Goal: Task Accomplishment & Management: Complete application form

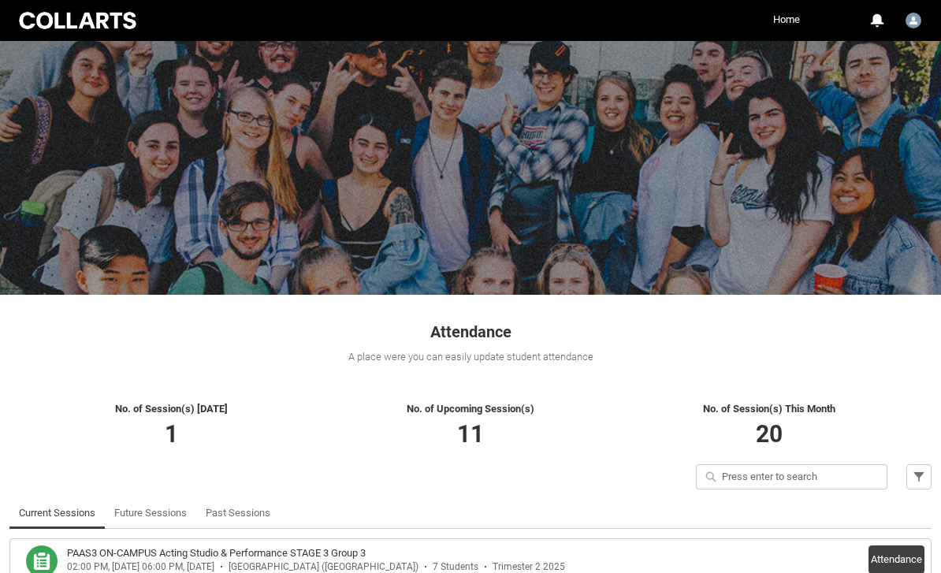
scroll to position [42, 0]
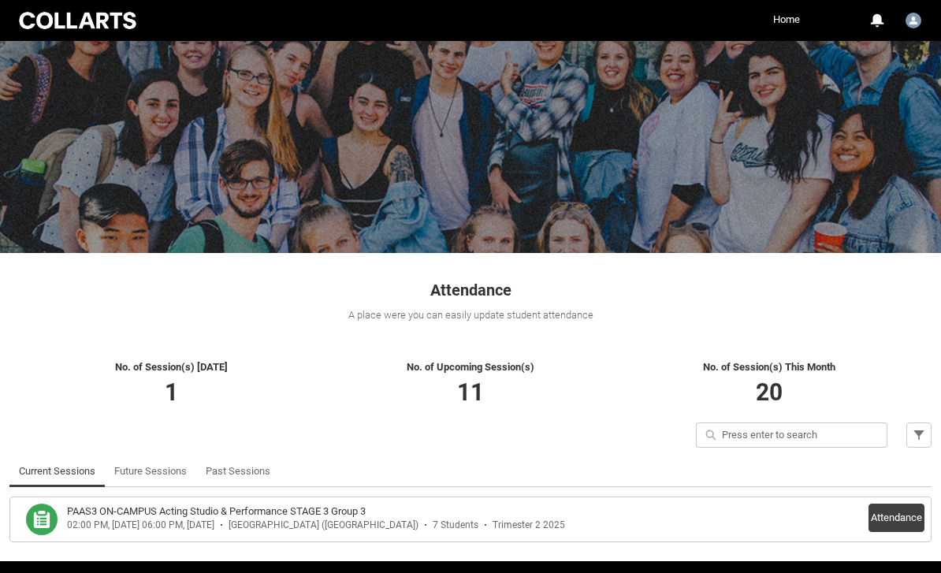
click at [893, 519] on button "Attendance" at bounding box center [897, 518] width 56 height 28
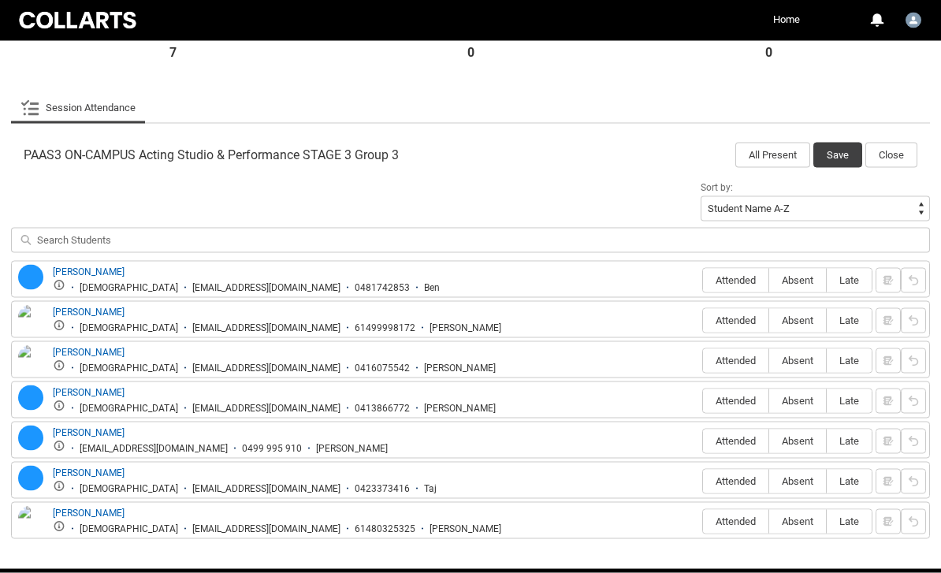
scroll to position [432, 0]
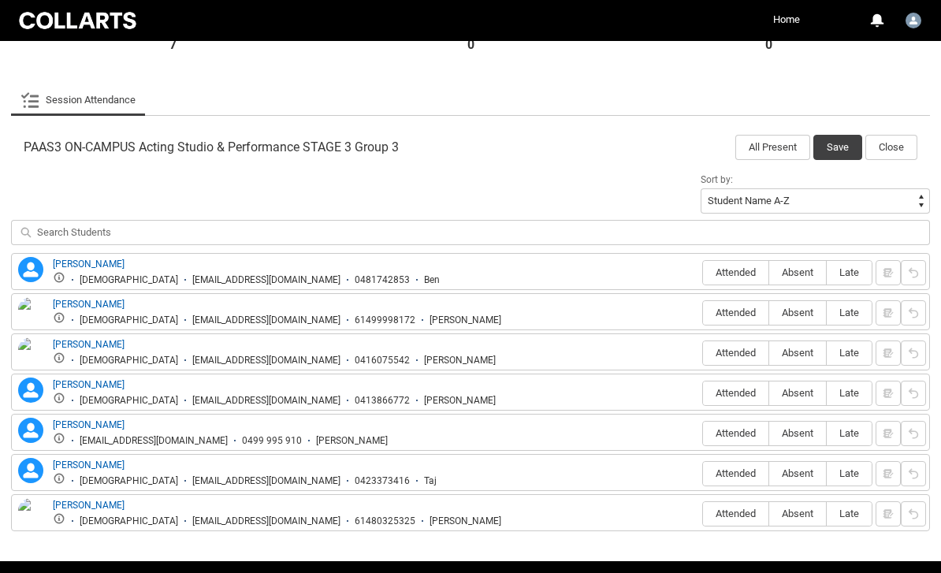
click at [732, 271] on span "Attended" at bounding box center [735, 272] width 65 height 12
click at [703, 272] on input "Attended" at bounding box center [702, 272] width 1 height 1
type lightning-radio-group "Attended"
radio input "true"
click at [736, 311] on span "Attended" at bounding box center [735, 313] width 65 height 12
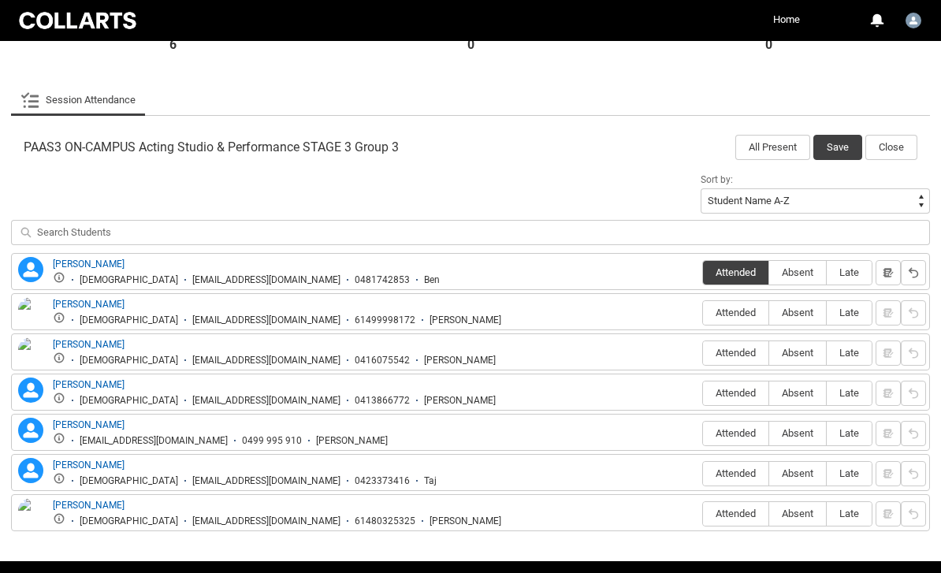
click at [703, 312] on input "Attended" at bounding box center [702, 312] width 1 height 1
type lightning-radio-group "Attended"
radio input "true"
click at [739, 352] on span "Attended" at bounding box center [735, 353] width 65 height 12
click at [703, 352] on input "Attended" at bounding box center [702, 352] width 1 height 1
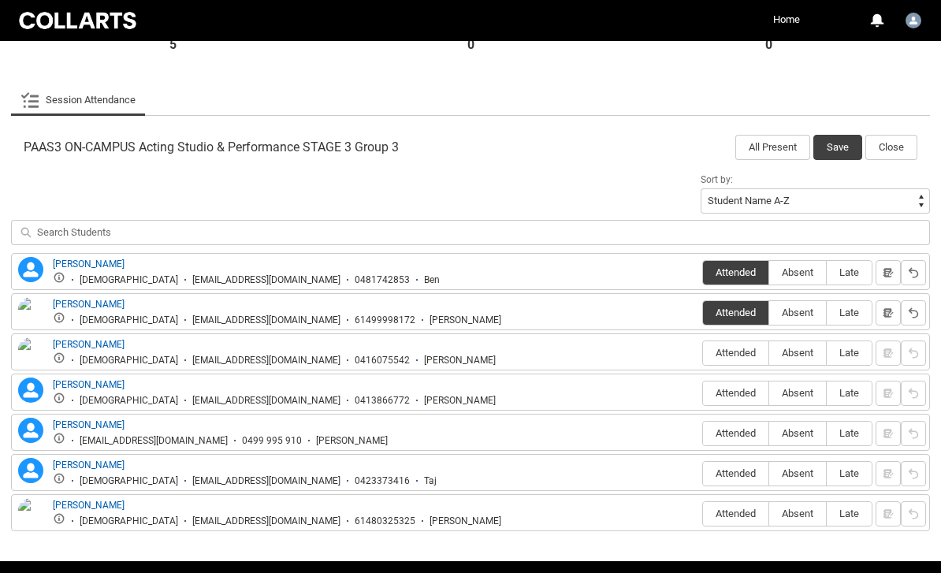
type lightning-radio-group "Attended"
radio input "true"
click at [740, 438] on span "Attended" at bounding box center [735, 433] width 65 height 12
click at [703, 434] on input "Attended" at bounding box center [702, 433] width 1 height 1
type lightning-radio-group "Attended"
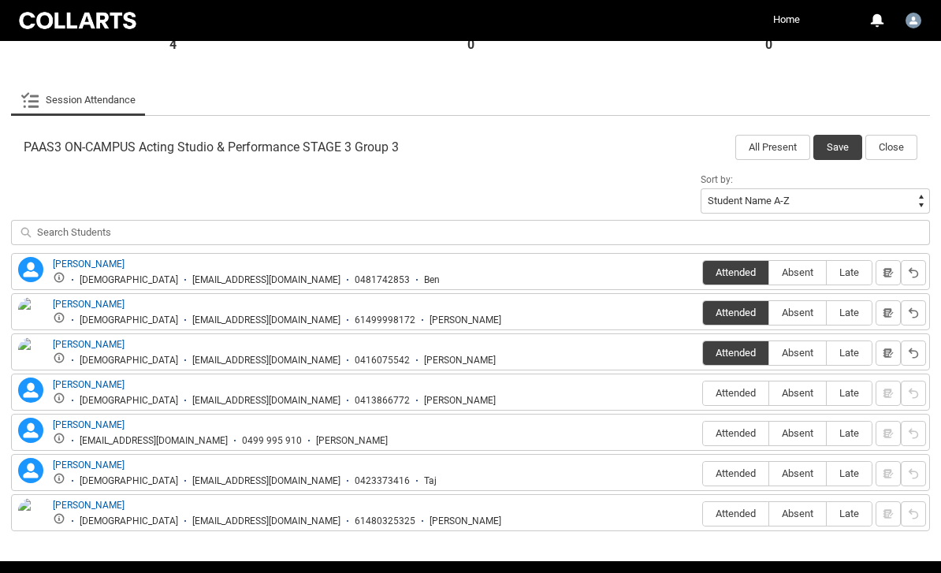
radio input "true"
click at [799, 469] on span "Absent" at bounding box center [797, 473] width 57 height 12
click at [769, 473] on input "Absent" at bounding box center [769, 473] width 1 height 1
type lightning-radio-group "Absent"
radio input "true"
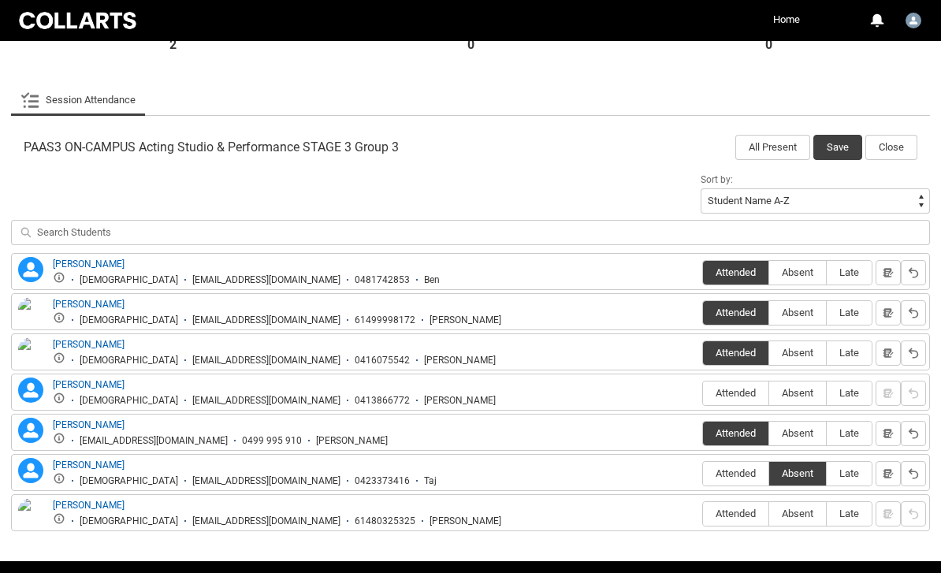
click at [744, 514] on span "Attended" at bounding box center [735, 514] width 65 height 12
click at [703, 514] on input "Attended" at bounding box center [702, 513] width 1 height 1
type lightning-radio-group "Attended"
radio input "true"
click at [838, 147] on button "Save" at bounding box center [838, 147] width 49 height 25
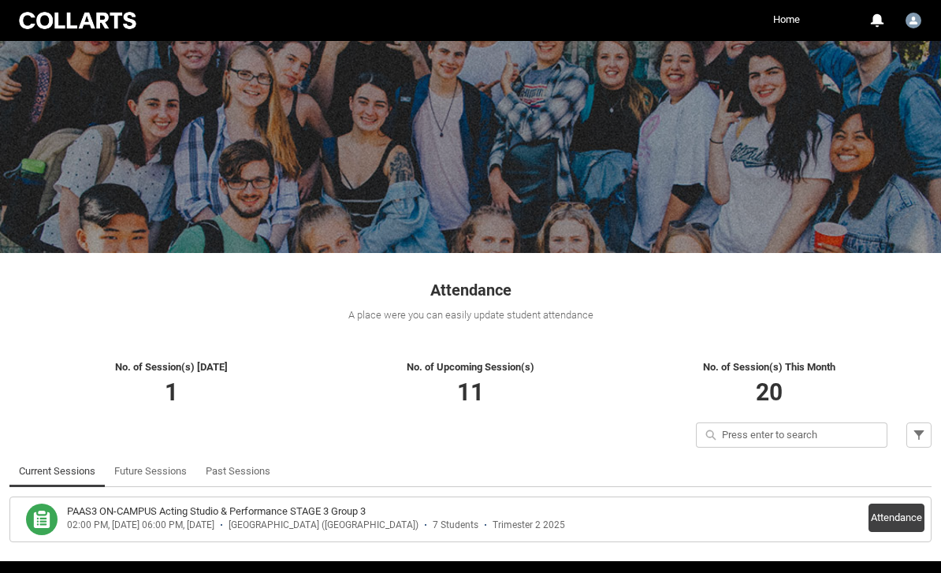
scroll to position [92, 0]
